Goal: Information Seeking & Learning: Learn about a topic

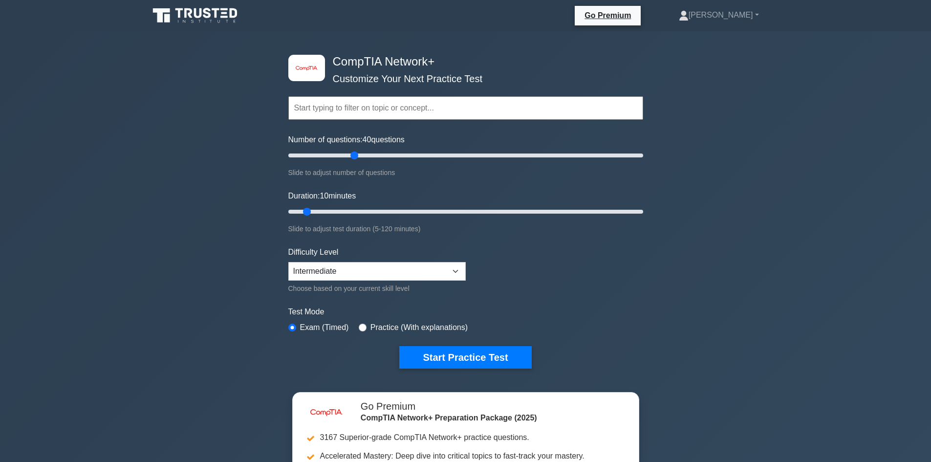
drag, startPoint x: 335, startPoint y: 156, endPoint x: 351, endPoint y: 175, distance: 25.3
type input "40"
click at [351, 161] on input "Number of questions: 40 questions" at bounding box center [465, 156] width 355 height 12
drag, startPoint x: 308, startPoint y: 211, endPoint x: 389, endPoint y: 218, distance: 81.4
type input "40"
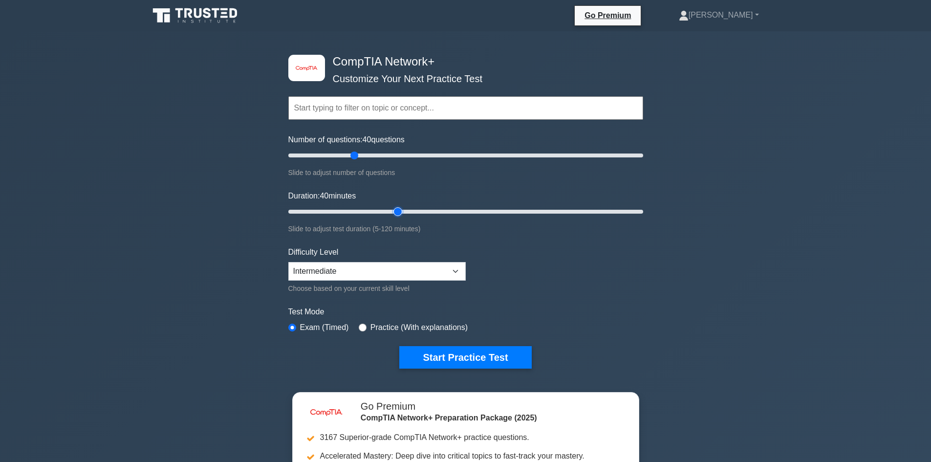
click at [392, 213] on input "Duration: 40 minutes" at bounding box center [465, 212] width 355 height 12
drag, startPoint x: 389, startPoint y: 218, endPoint x: 357, endPoint y: 260, distance: 53.7
drag, startPoint x: 357, startPoint y: 260, endPoint x: 239, endPoint y: 246, distance: 118.7
click at [198, 240] on div "image/svg+xml CompTIA Network+ Customize Your Next Practice Test Topics Network…" at bounding box center [465, 319] width 931 height 576
click at [322, 270] on select "Beginner Intermediate Expert" at bounding box center [376, 271] width 177 height 19
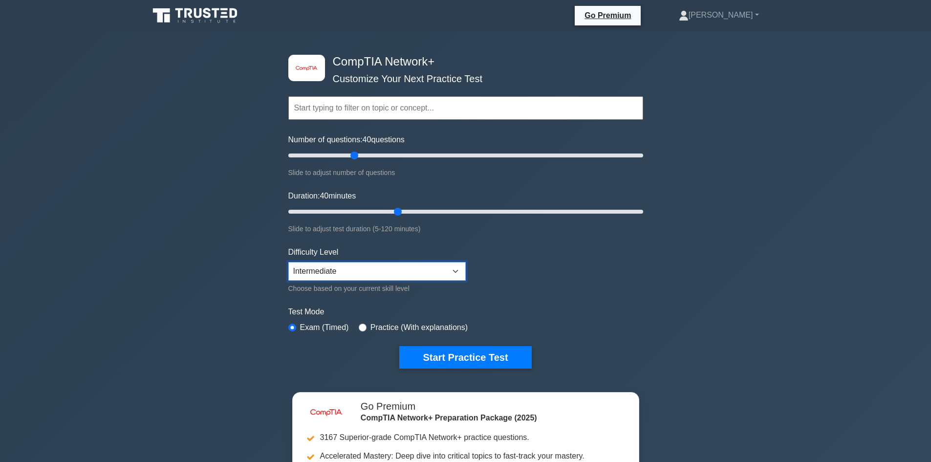
click at [288, 262] on select "Beginner Intermediate Expert" at bounding box center [376, 271] width 177 height 19
click at [386, 329] on label "Practice (With explanations)" at bounding box center [418, 328] width 97 height 12
click at [419, 352] on button "Start Practice Test" at bounding box center [465, 357] width 132 height 22
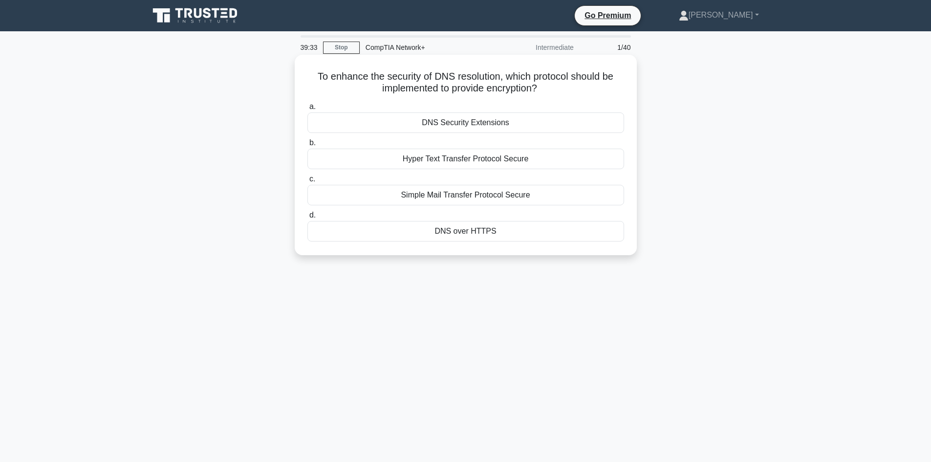
click at [456, 162] on div "Hyper Text Transfer Protocol Secure" at bounding box center [465, 159] width 317 height 21
click at [307, 146] on input "b. Hyper Text Transfer Protocol Secure" at bounding box center [307, 143] width 0 height 6
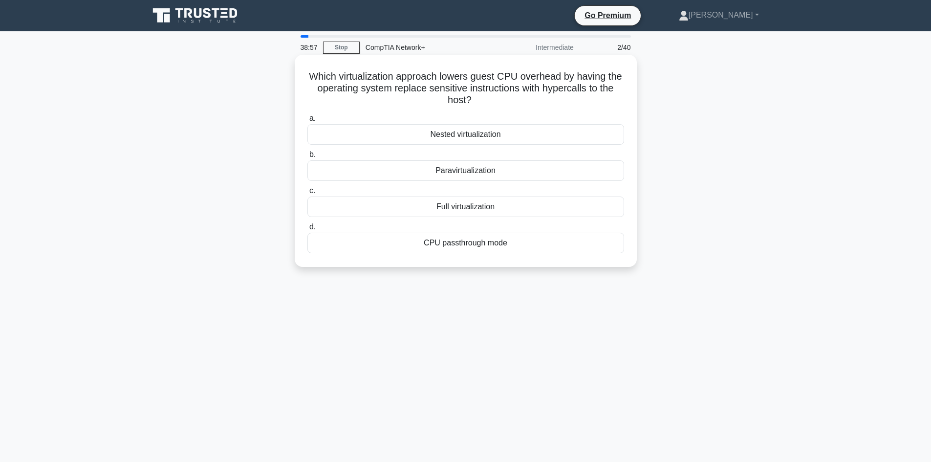
click at [478, 139] on div "Nested virtualization" at bounding box center [465, 134] width 317 height 21
click at [307, 122] on input "a. Nested virtualization" at bounding box center [307, 118] width 0 height 6
